Goal: Check status: Check status

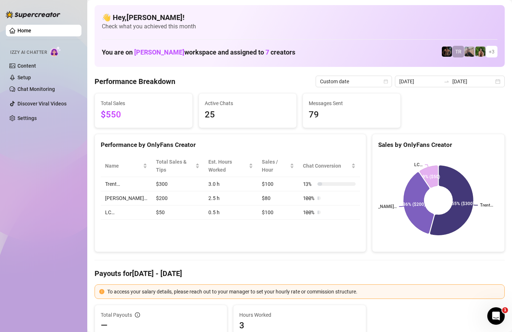
scroll to position [7, 0]
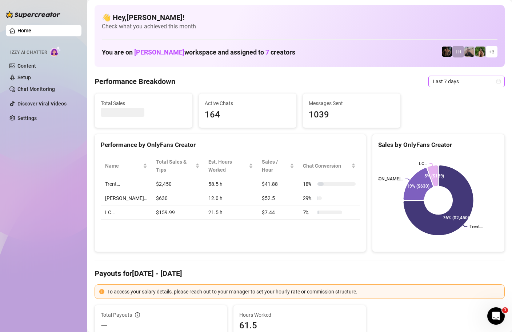
click at [501, 82] on div "Last 7 days" at bounding box center [467, 82] width 76 height 12
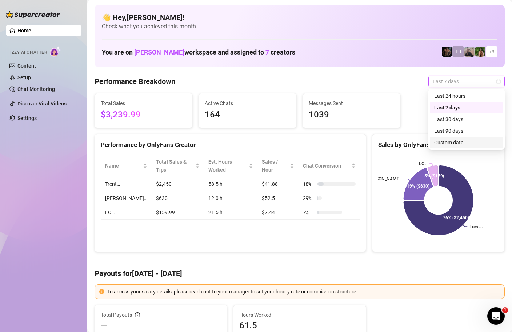
click at [453, 143] on div "Custom date" at bounding box center [466, 143] width 65 height 8
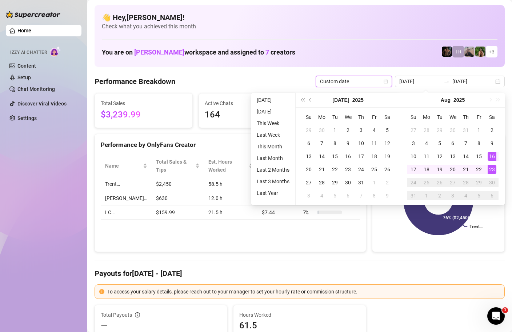
type input "[DATE]"
click at [494, 170] on div "23" at bounding box center [492, 169] width 9 height 9
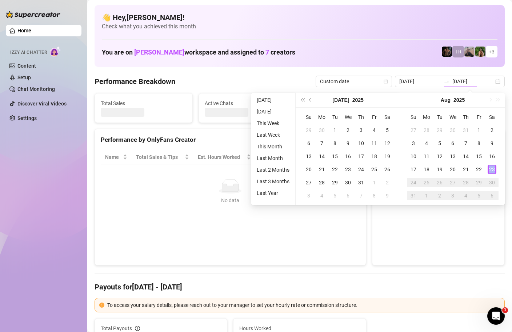
type input "[DATE]"
